Goal: Obtain resource: Download file/media

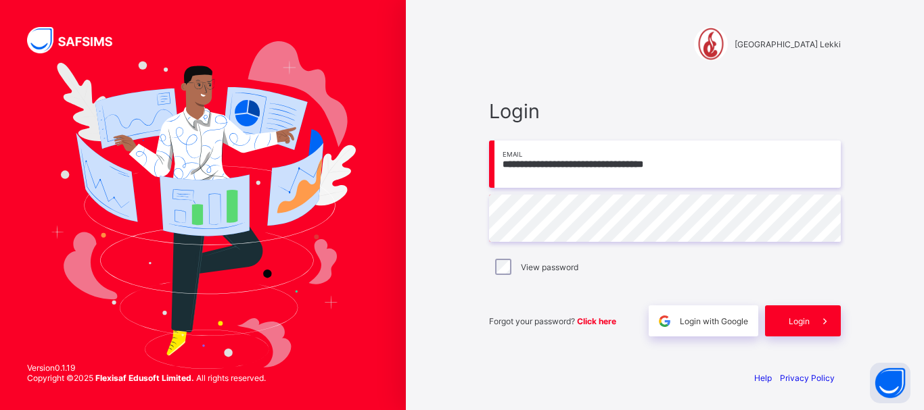
click at [813, 325] on span at bounding box center [824, 321] width 31 height 31
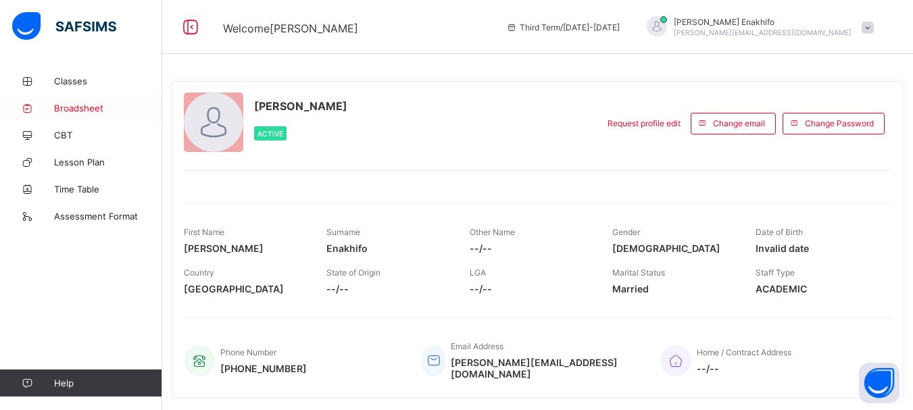
click at [91, 106] on span "Broadsheet" at bounding box center [108, 108] width 108 height 11
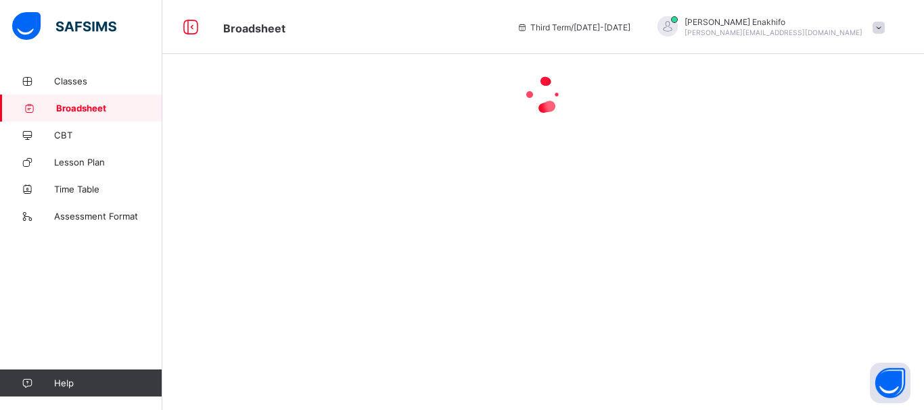
click at [878, 25] on span at bounding box center [878, 28] width 12 height 12
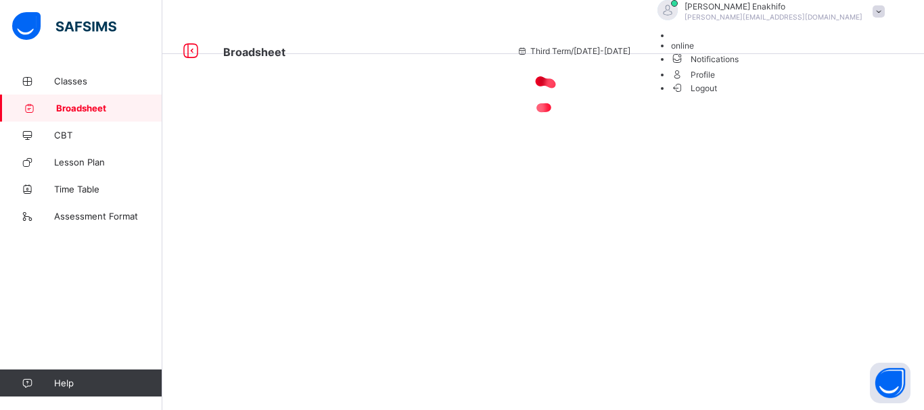
click at [878, 18] on span at bounding box center [878, 11] width 12 height 12
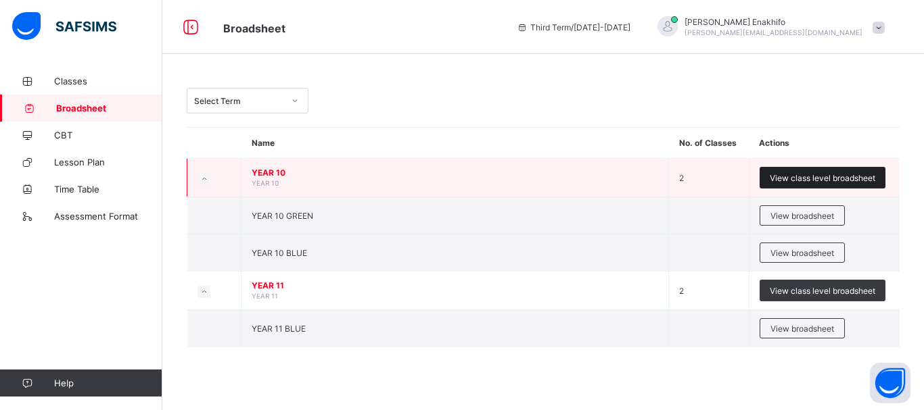
click at [818, 178] on span "View class level broadsheet" at bounding box center [821, 178] width 105 height 10
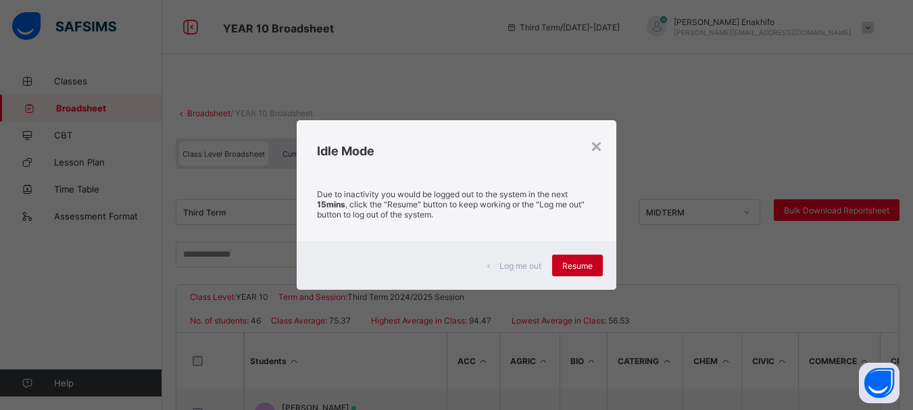
click at [575, 261] on span "Resume" at bounding box center [578, 266] width 30 height 10
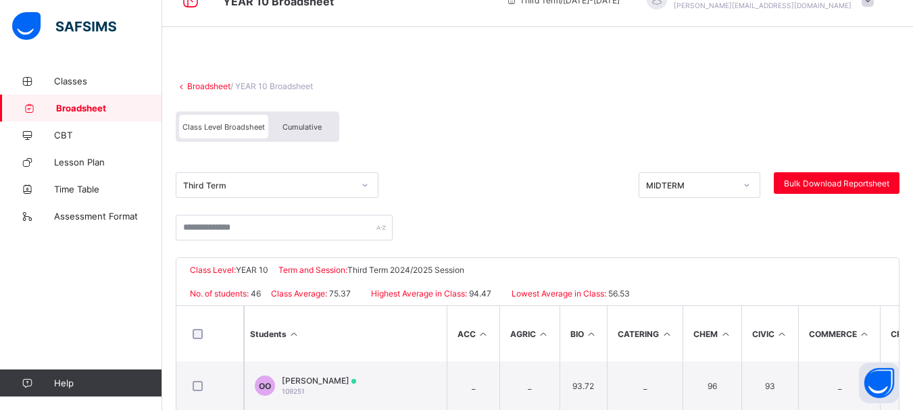
click at [363, 198] on div "Third Term" at bounding box center [277, 185] width 203 height 26
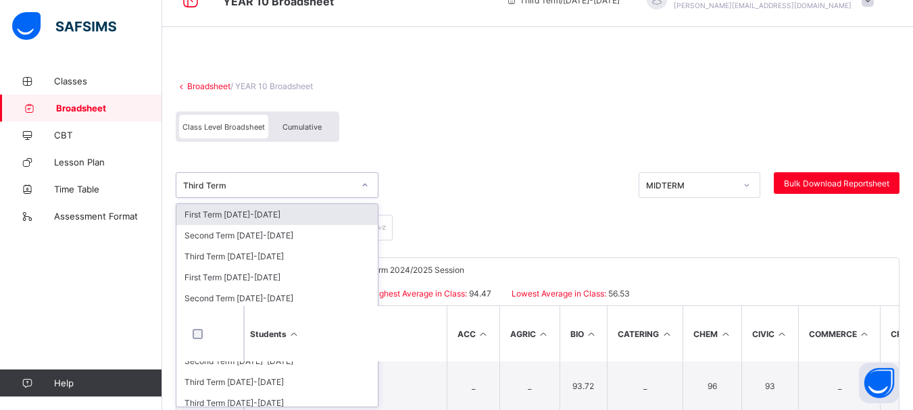
scroll to position [30, 0]
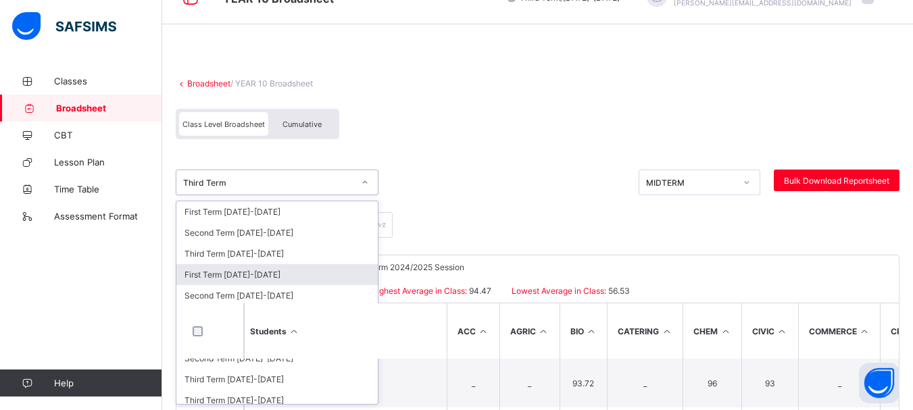
click at [266, 273] on div "First Term [DATE]-[DATE]" at bounding box center [276, 274] width 201 height 21
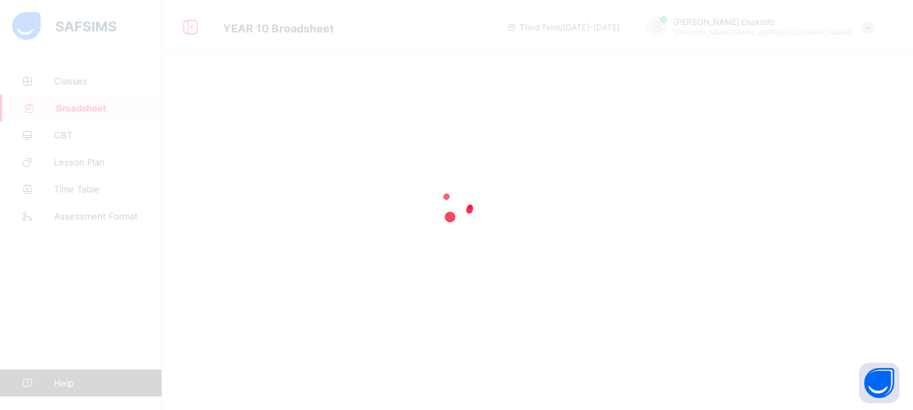
scroll to position [0, 0]
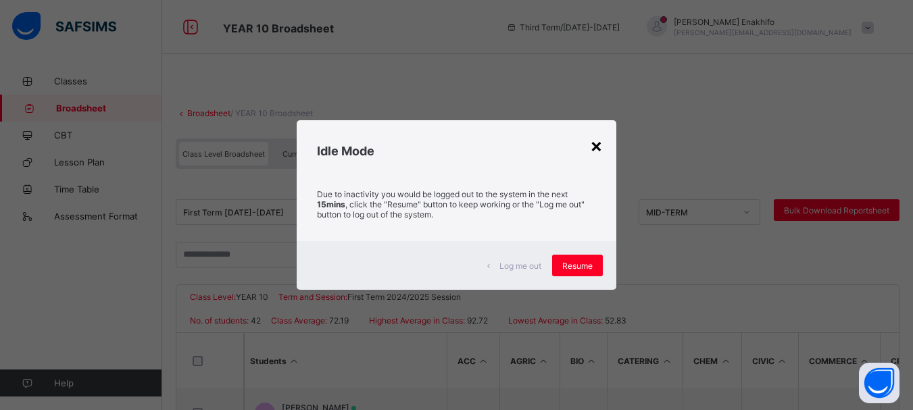
click at [601, 145] on div "×" at bounding box center [596, 145] width 13 height 23
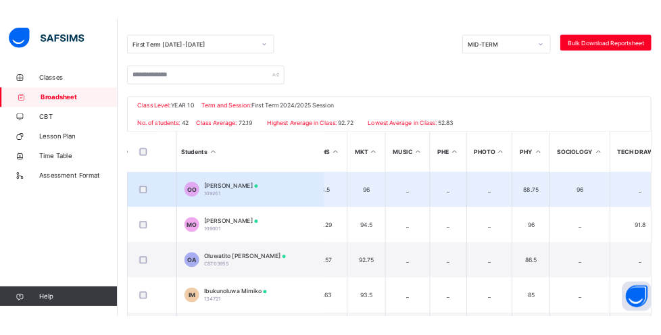
scroll to position [0, 1302]
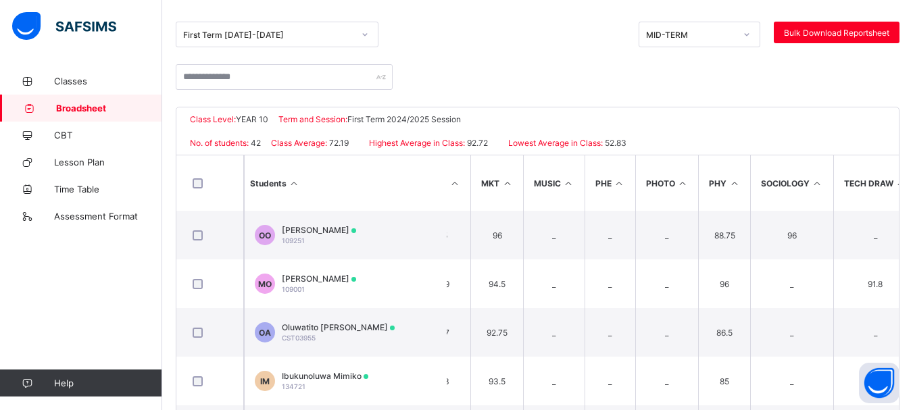
click at [439, 16] on div "First Term [DATE]-[DATE] MID-TERM Bulk Download Reportsheet" at bounding box center [538, 35] width 724 height 60
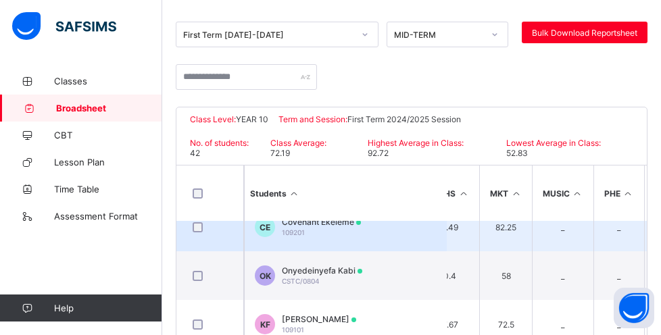
scroll to position [1041, 1293]
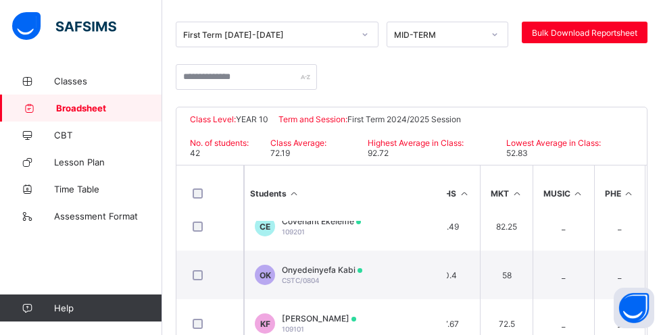
click at [499, 33] on icon at bounding box center [495, 35] width 8 height 14
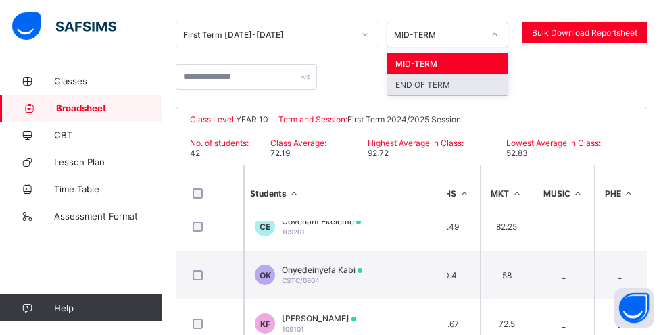
click at [449, 86] on div "END OF TERM" at bounding box center [447, 84] width 120 height 21
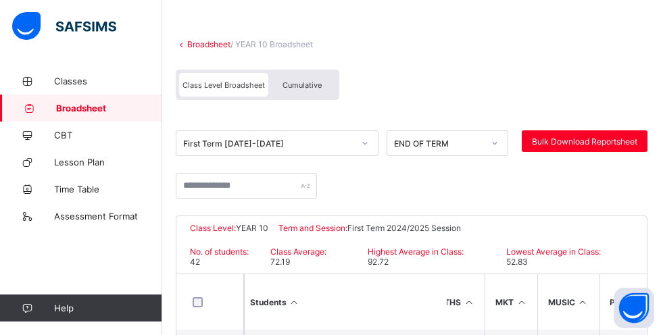
scroll to position [53, 0]
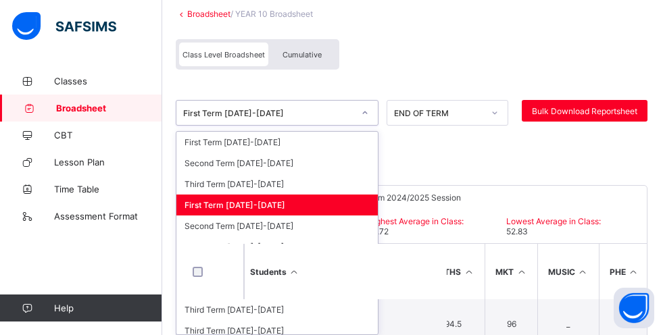
click at [364, 126] on div "option First Term [DATE]-[DATE] focused, 4 of 10. 10 results available. Use Up …" at bounding box center [277, 113] width 203 height 26
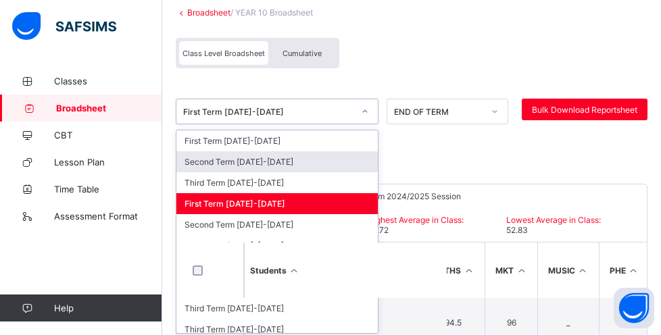
scroll to position [105, 0]
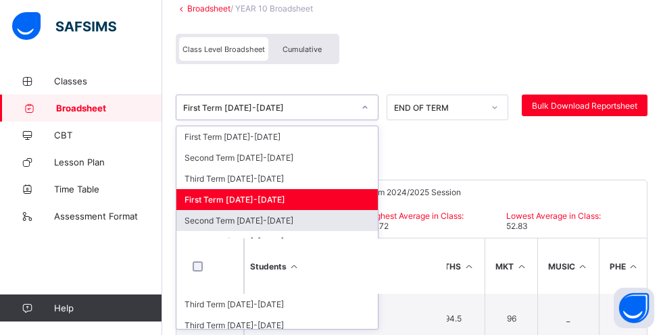
click at [249, 219] on div "Second Term [DATE]-[DATE]" at bounding box center [276, 220] width 201 height 21
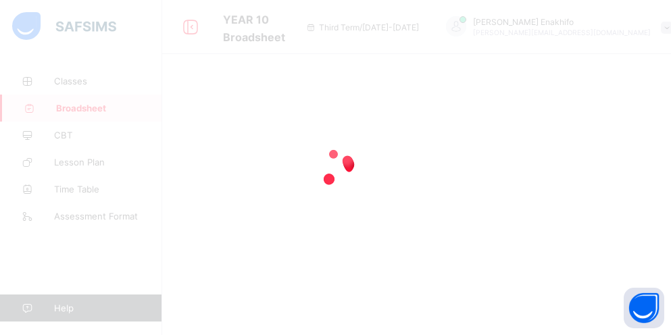
click at [533, 144] on div at bounding box center [335, 167] width 671 height 335
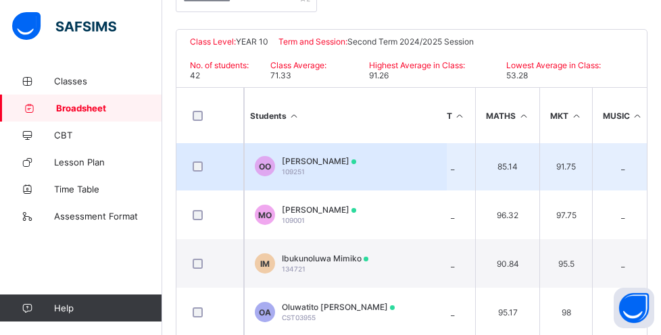
scroll to position [1, 1235]
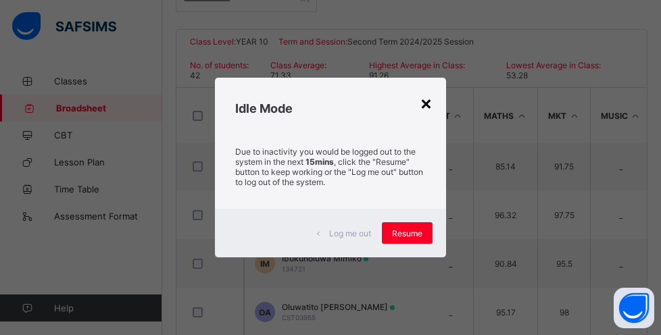
click at [431, 101] on div "×" at bounding box center [426, 102] width 13 height 23
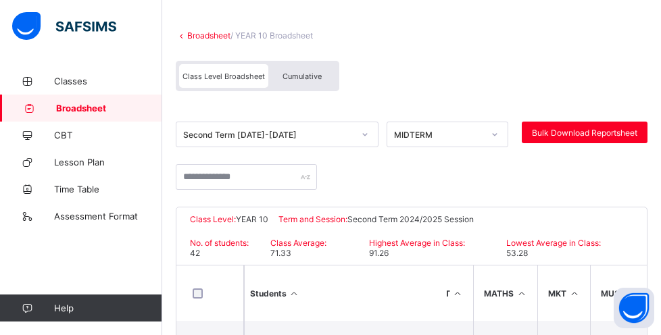
scroll to position [0, 0]
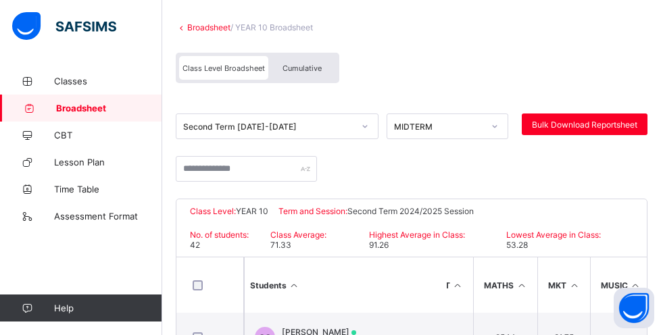
click at [366, 139] on div "Second Term [DATE]-[DATE]" at bounding box center [277, 127] width 203 height 26
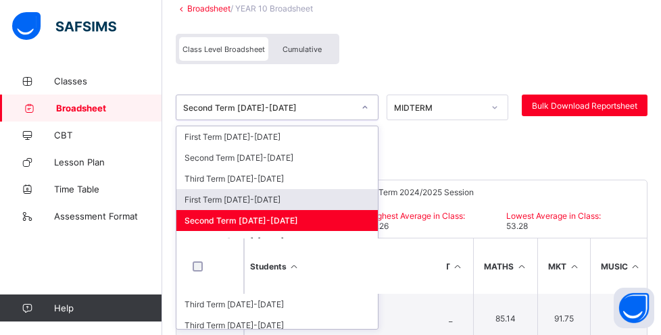
scroll to position [7, 0]
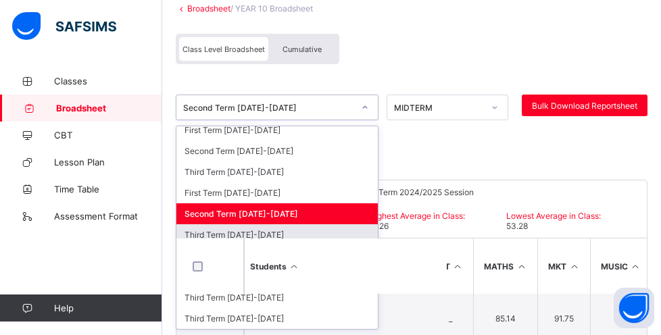
click at [254, 233] on div "Third Term [DATE]-[DATE]" at bounding box center [276, 234] width 201 height 21
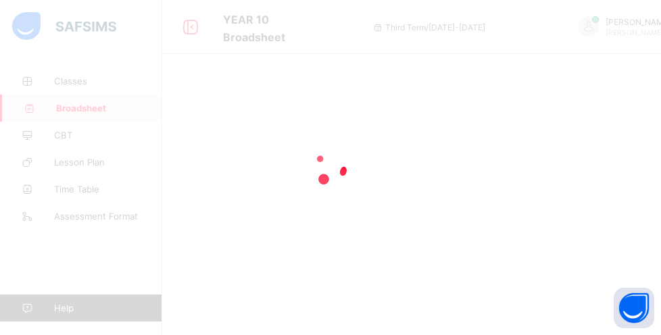
scroll to position [0, 0]
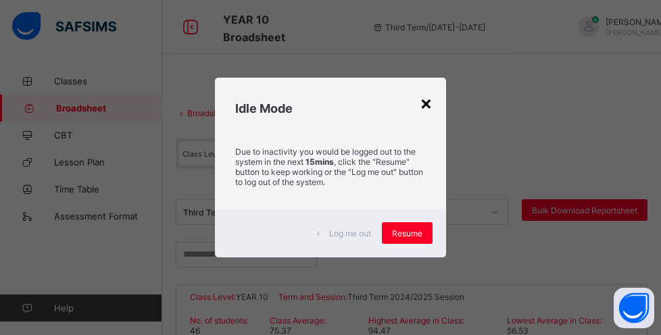
click at [424, 101] on div "×" at bounding box center [426, 102] width 13 height 23
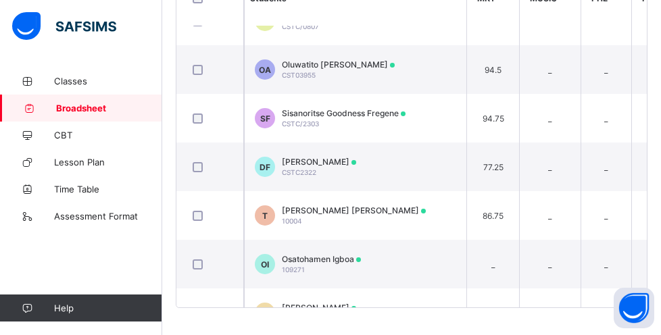
scroll to position [368, 1306]
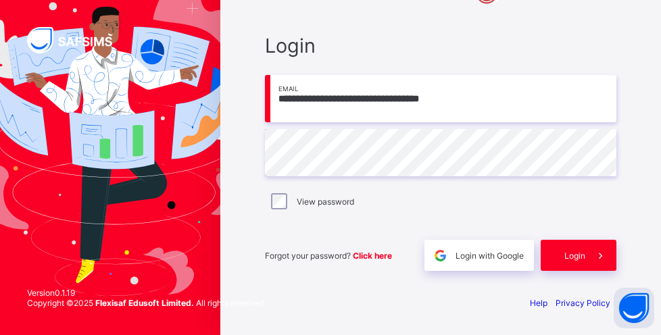
scroll to position [56, 0]
